Goal: Task Accomplishment & Management: Use online tool/utility

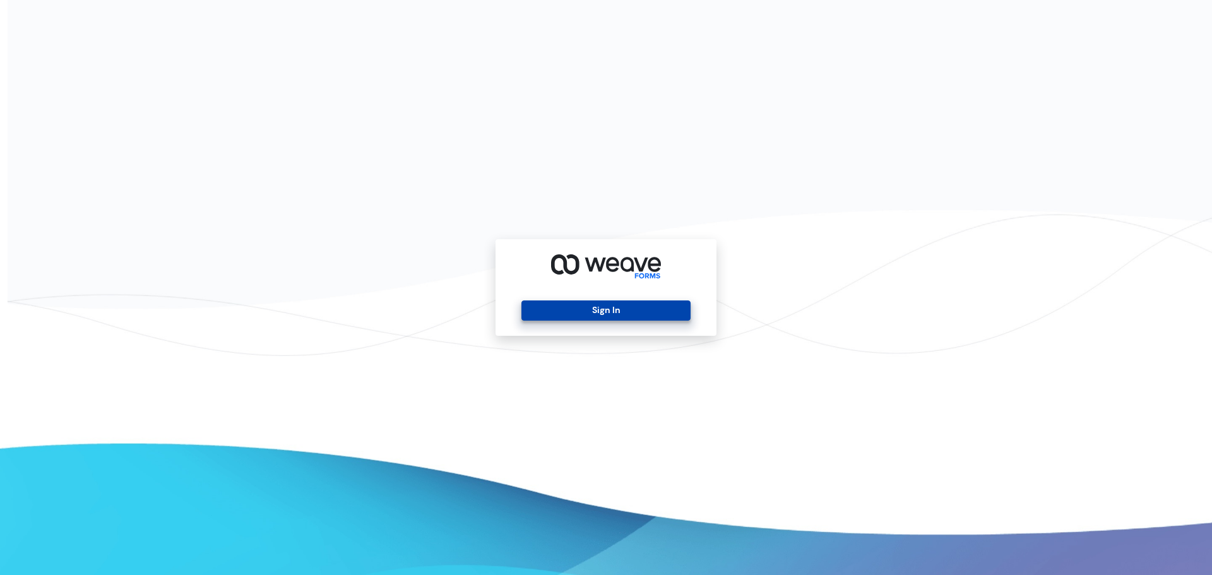
click at [596, 313] on button "Sign In" at bounding box center [606, 311] width 169 height 20
